Goal: Information Seeking & Learning: Learn about a topic

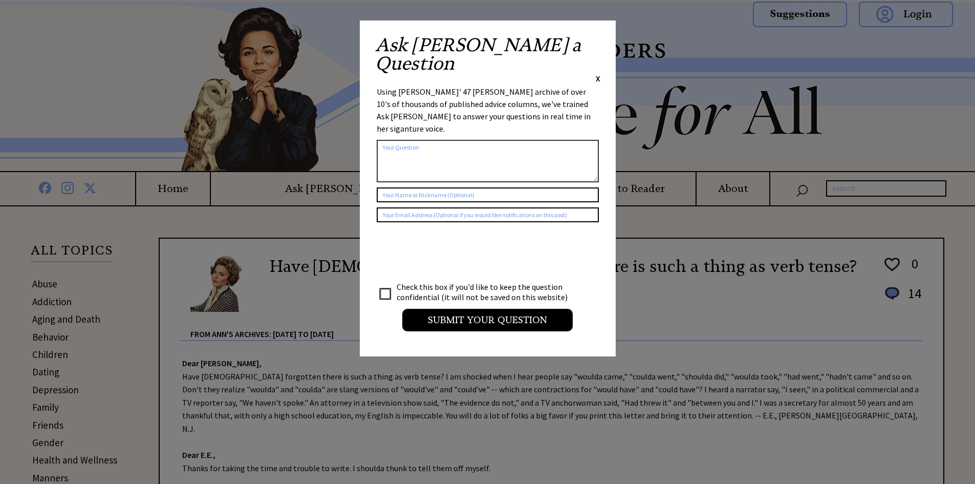
click at [597, 73] on span "X" at bounding box center [598, 78] width 5 height 10
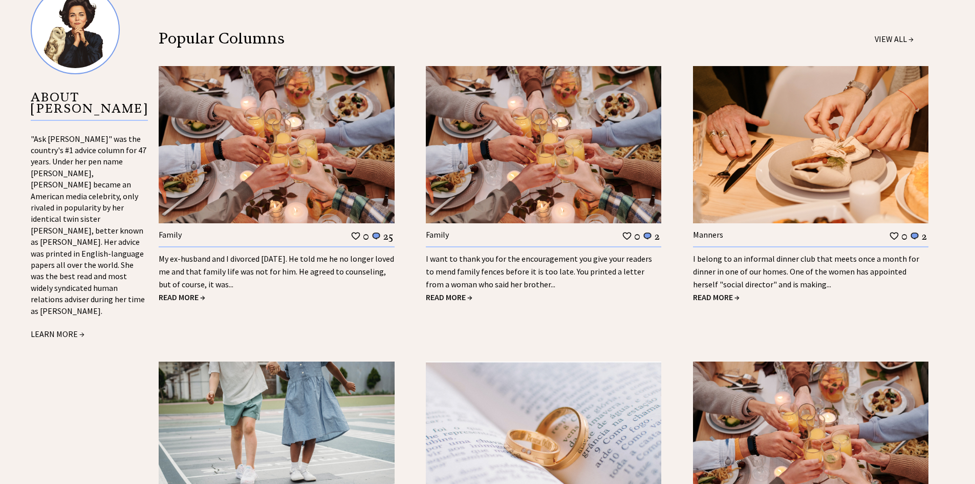
scroll to position [1079, 0]
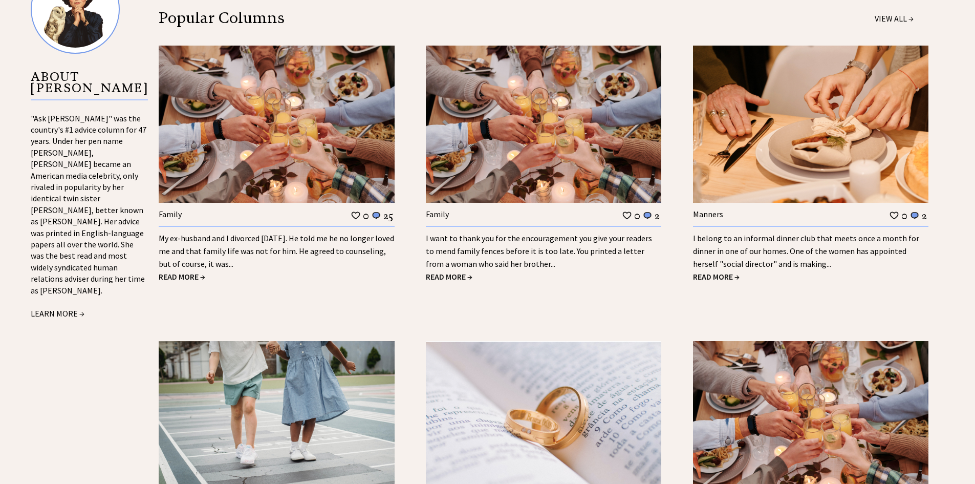
click at [190, 271] on span "READ MORE →" at bounding box center [182, 276] width 47 height 10
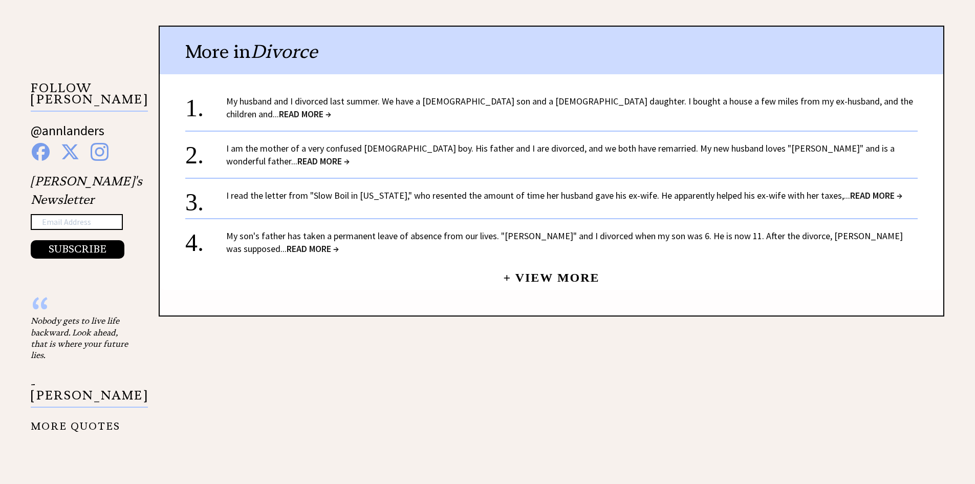
scroll to position [972, 0]
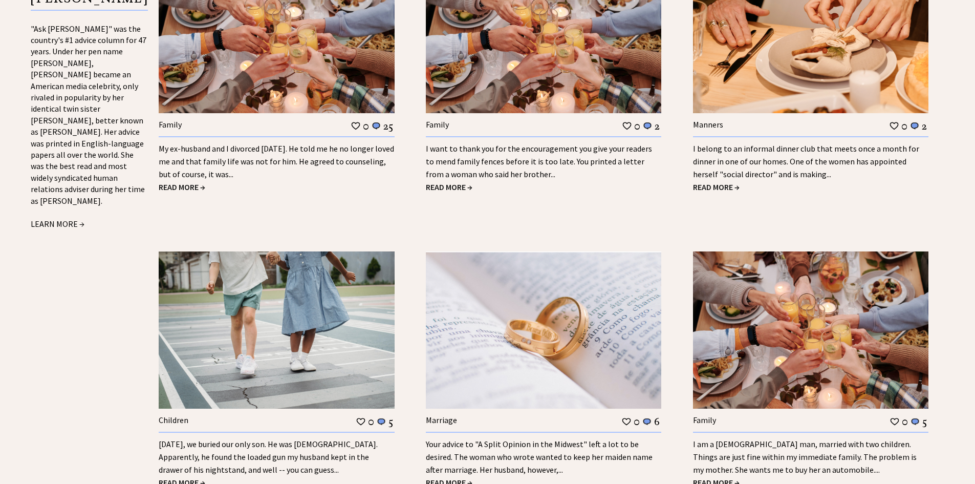
scroll to position [1182, 0]
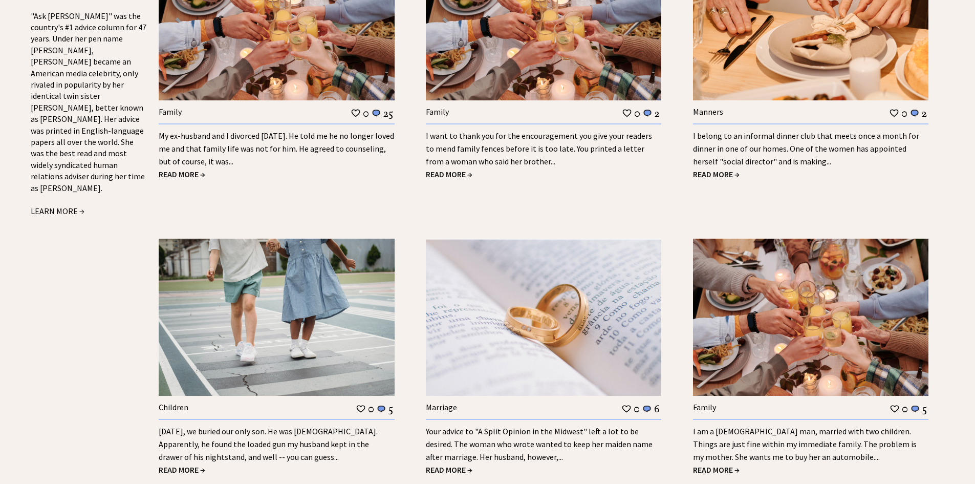
click at [452, 169] on span "READ MORE →" at bounding box center [449, 174] width 47 height 10
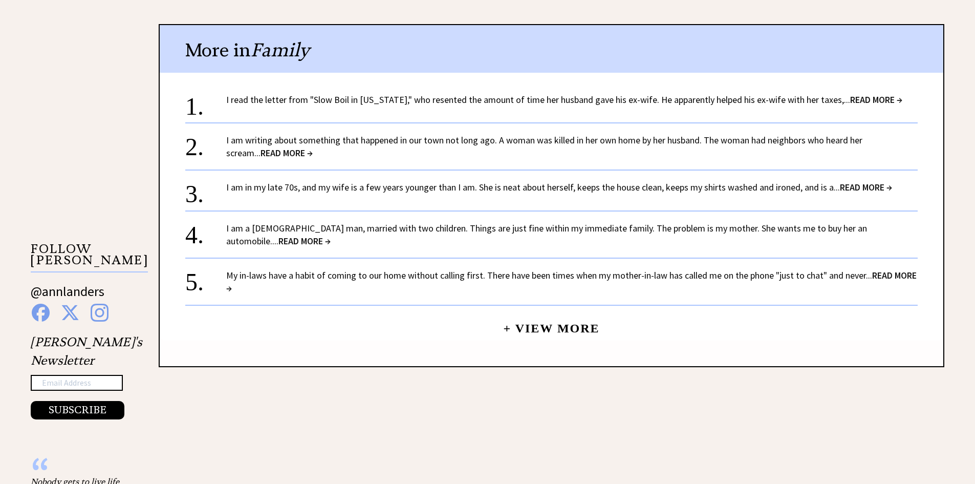
scroll to position [819, 0]
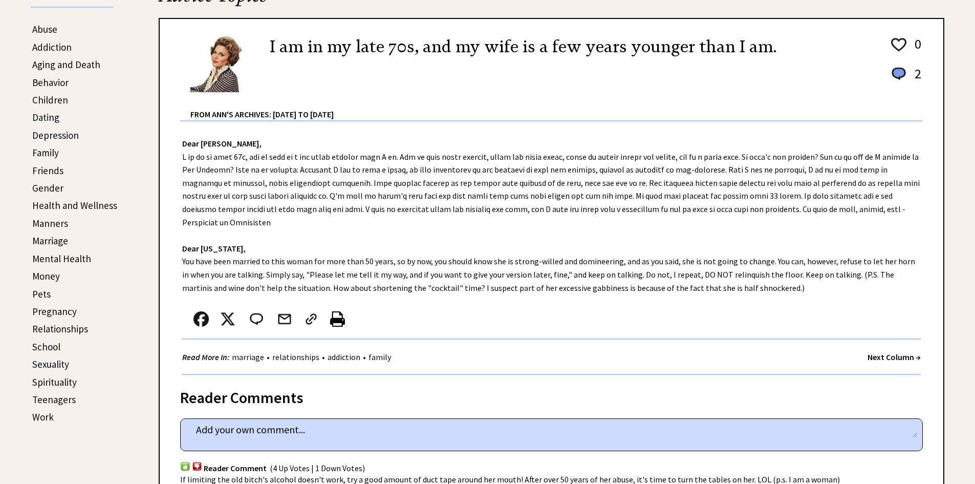
scroll to position [256, 0]
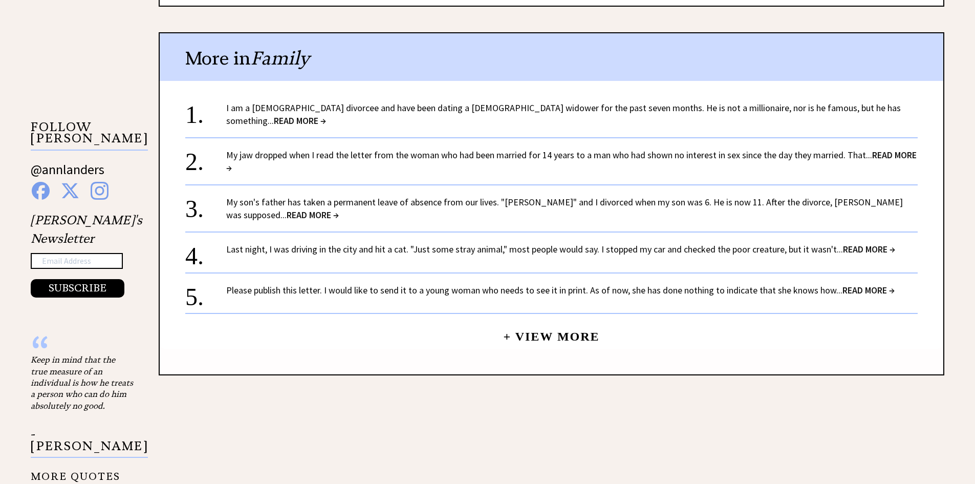
scroll to position [972, 0]
